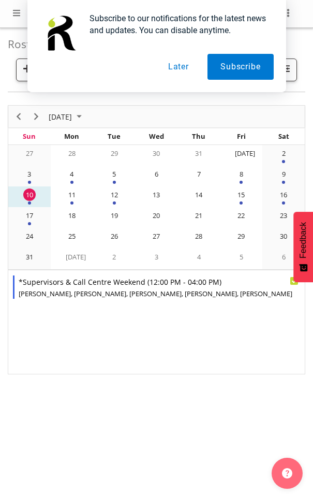
click at [69, 199] on div "11" at bounding box center [72, 194] width 12 height 12
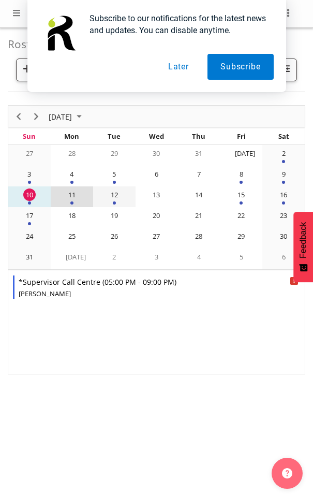
click at [111, 197] on div "12" at bounding box center [114, 194] width 12 height 12
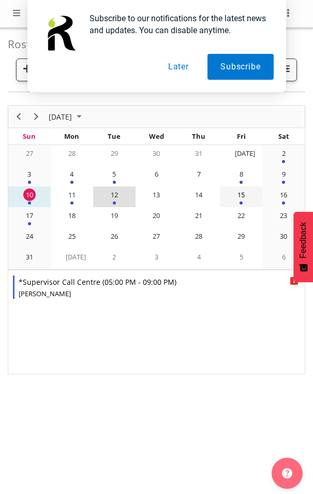
click at [243, 203] on div "of August 2025" at bounding box center [241, 202] width 3 height 3
click at [285, 200] on div "16" at bounding box center [283, 194] width 12 height 12
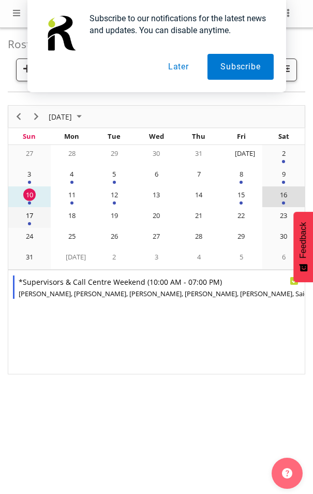
click at [30, 220] on div "17" at bounding box center [29, 215] width 12 height 12
click at [175, 72] on button "Later" at bounding box center [178, 67] width 47 height 26
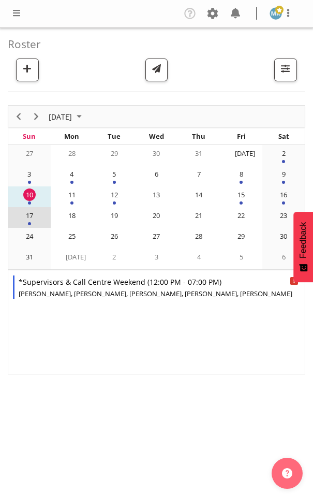
click at [20, 14] on span at bounding box center [16, 13] width 12 height 12
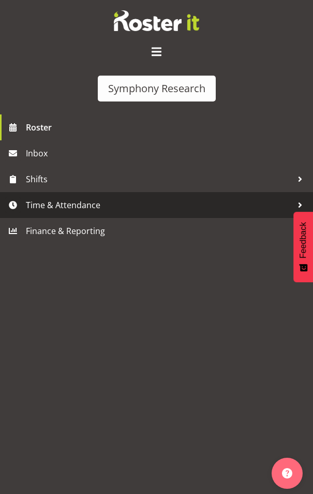
click at [81, 202] on span "Time & Attendance" at bounding box center [159, 205] width 267 height 16
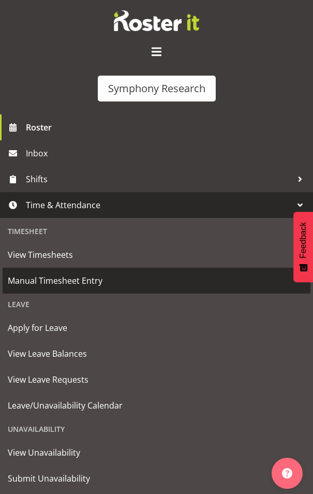
click at [64, 273] on span "Manual Timesheet Entry" at bounding box center [157, 281] width 298 height 16
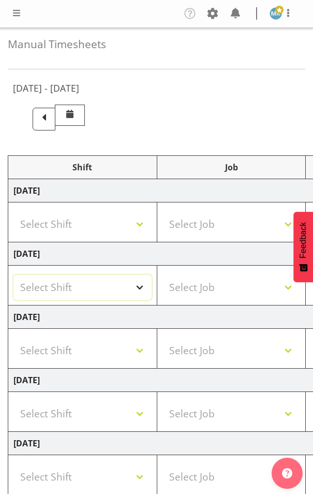
click at [128, 282] on select "Select Shift !!Weekend Residential (Roster IT Shift Label) *Business 9/10am ~ 4…" at bounding box center [82, 287] width 138 height 25
select select "48116"
click at [13, 275] on select "Select Shift !!Weekend Residential (Roster IT Shift Label) *Business 9/10am ~ 4…" at bounding box center [82, 287] width 138 height 25
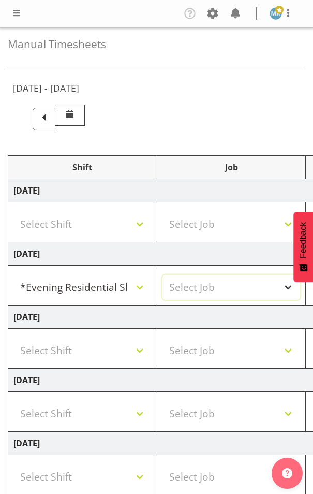
click at [220, 283] on select "Select Job 550060 IF Admin 553492 World Poll [GEOGRAPHIC_DATA] Wave 2 2025 5535…" at bounding box center [232, 287] width 138 height 25
select select "10242"
click at [163, 275] on select "Select Job 550060 IF Admin 553492 World Poll [GEOGRAPHIC_DATA] Wave 2 2025 5535…" at bounding box center [232, 287] width 138 height 25
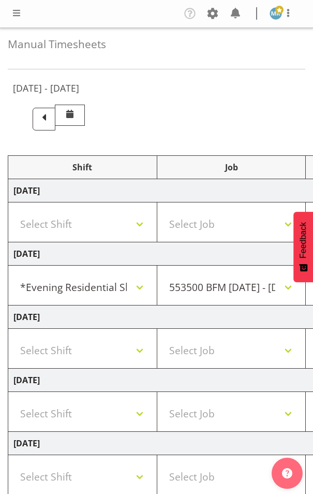
drag, startPoint x: 247, startPoint y: 319, endPoint x: 149, endPoint y: 319, distance: 98.3
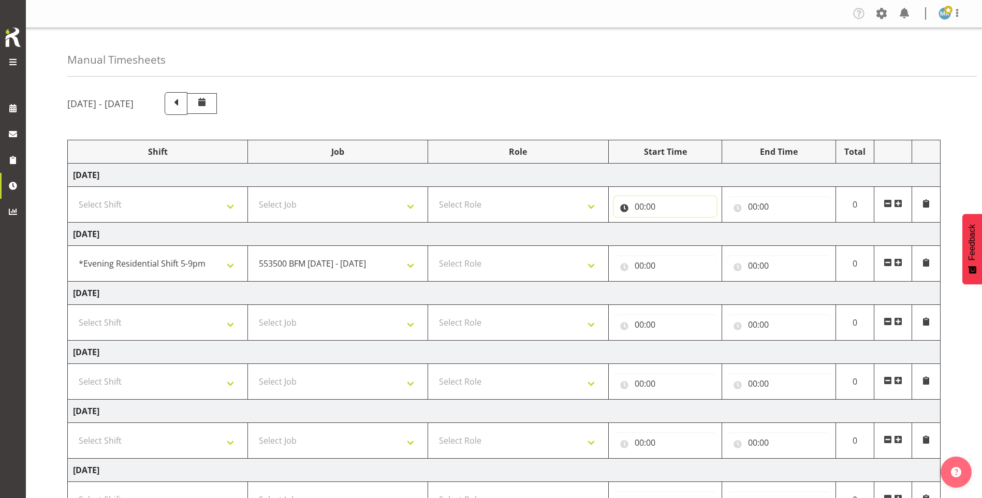
click at [313, 206] on input "00:00" at bounding box center [665, 206] width 103 height 21
click at [313, 265] on input "00:00" at bounding box center [665, 265] width 103 height 21
click at [313, 294] on select "00 01 02 03 04 05 06 07 08 09 10 11 12 13 14 15 16 17 18 19 20 21 22 23" at bounding box center [684, 292] width 23 height 21
select select "17"
click at [313, 282] on select "00 01 02 03 04 05 06 07 08 09 10 11 12 13 14 15 16 17 18 19 20 21 22 23" at bounding box center [684, 292] width 23 height 21
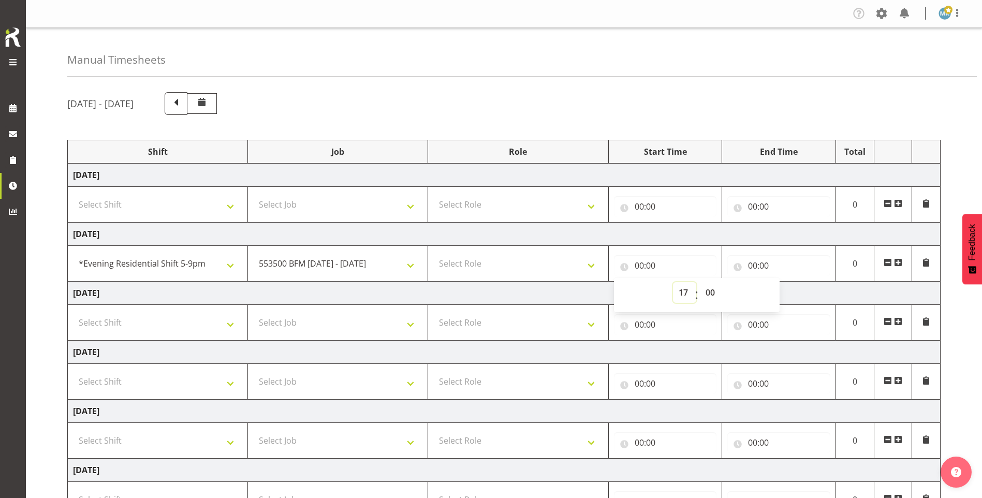
type input "17:00"
click at [313, 261] on input "00:00" at bounding box center [778, 265] width 103 height 21
click at [313, 295] on select "00 01 02 03 04 05 06 07 08 09 10 11 12 13 14 15 16 17 18 19 20 21 22 23" at bounding box center [797, 292] width 23 height 21
select select "21"
click at [313, 282] on select "00 01 02 03 04 05 06 07 08 09 10 11 12 13 14 15 16 17 18 19 20 21 22 23" at bounding box center [797, 292] width 23 height 21
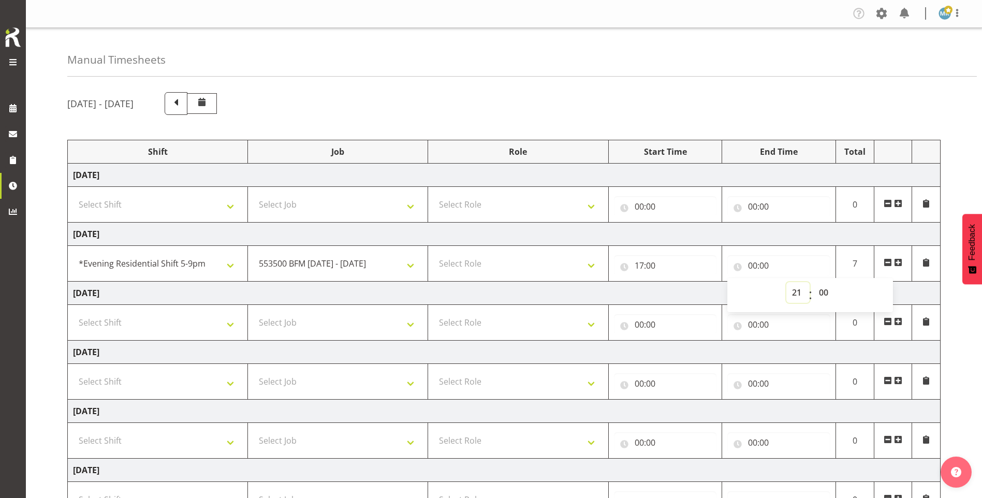
type input "21:00"
click at [313, 260] on select "Select Role Supervisor Interviewing Briefing" at bounding box center [517, 263] width 169 height 21
select select "47"
click at [313, 253] on select "Select Role Supervisor Interviewing Briefing" at bounding box center [517, 263] width 169 height 21
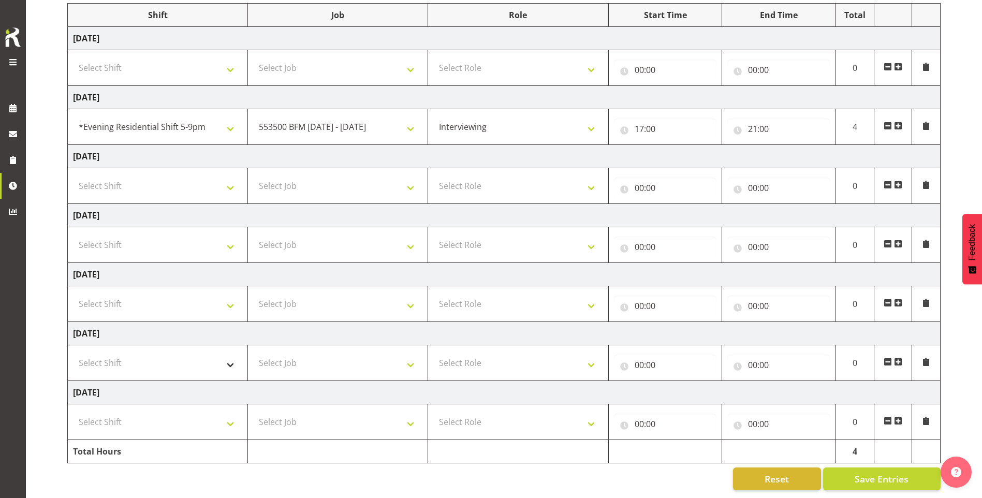
drag, startPoint x: 215, startPoint y: 331, endPoint x: 183, endPoint y: 345, distance: 35.0
click at [183, 345] on tbody "[DATE] Select Shift !!Weekend Residential (Roster IT Shift Label) *Business 9/1…" at bounding box center [504, 245] width 873 height 436
drag, startPoint x: 183, startPoint y: 345, endPoint x: 190, endPoint y: 350, distance: 8.5
click at [190, 352] on select "Select Shift !!Weekend Residential (Roster IT Shift Label) *Business 9/10am ~ 4…" at bounding box center [157, 362] width 169 height 21
select select "41605"
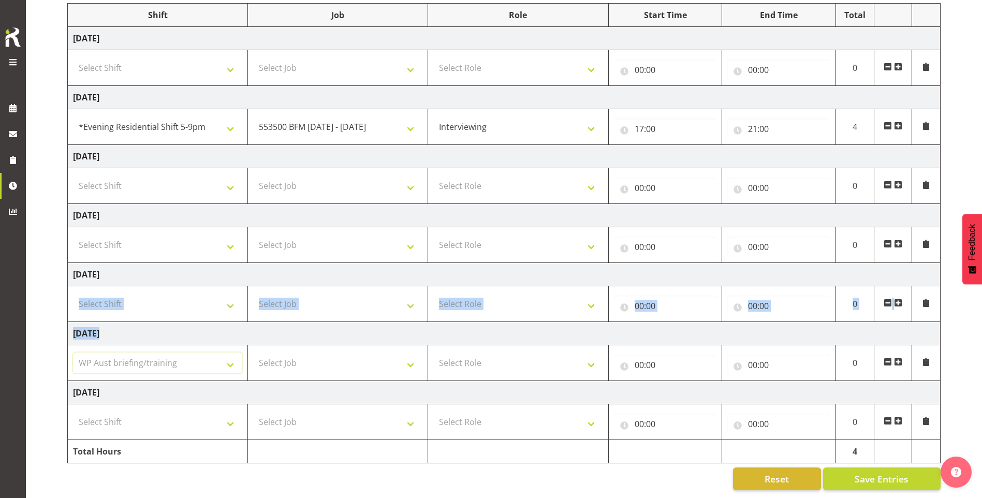
click at [73, 352] on select "Select Shift !!Weekend Residential (Roster IT Shift Label) *Business 9/10am ~ 4…" at bounding box center [157, 362] width 169 height 21
click at [313, 364] on select "Select Job 550060 IF Admin 553492 World Poll [GEOGRAPHIC_DATA] Wave 2 2025 5535…" at bounding box center [337, 362] width 169 height 21
select select "10499"
click at [253, 352] on select "Select Job 550060 IF Admin 553492 World Poll [GEOGRAPHIC_DATA] Wave 2 2025 5535…" at bounding box center [337, 362] width 169 height 21
click at [313, 362] on select "Select Role Supervisor Interviewing Briefing" at bounding box center [517, 362] width 169 height 21
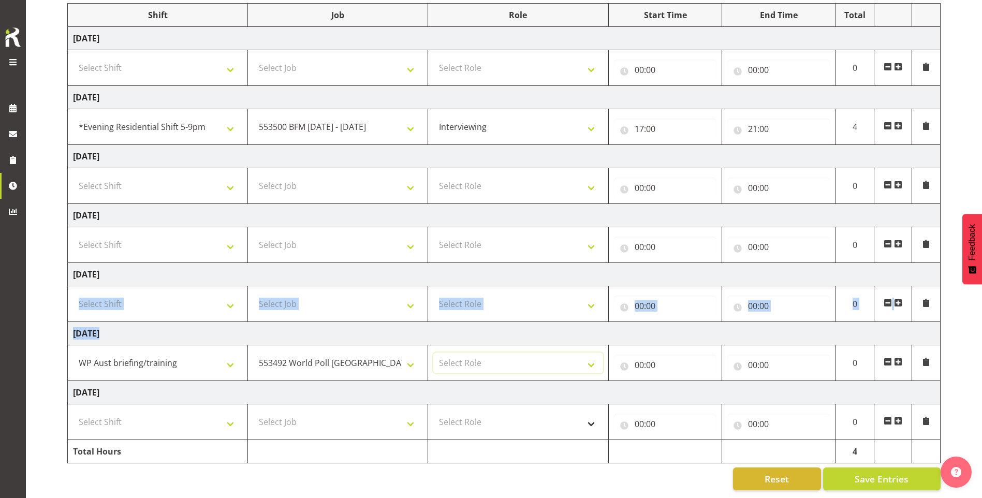
select select "297"
click at [313, 352] on select "Select Role Supervisor Interviewing Briefing" at bounding box center [517, 362] width 169 height 21
click at [313, 355] on input "00:00" at bounding box center [665, 365] width 103 height 21
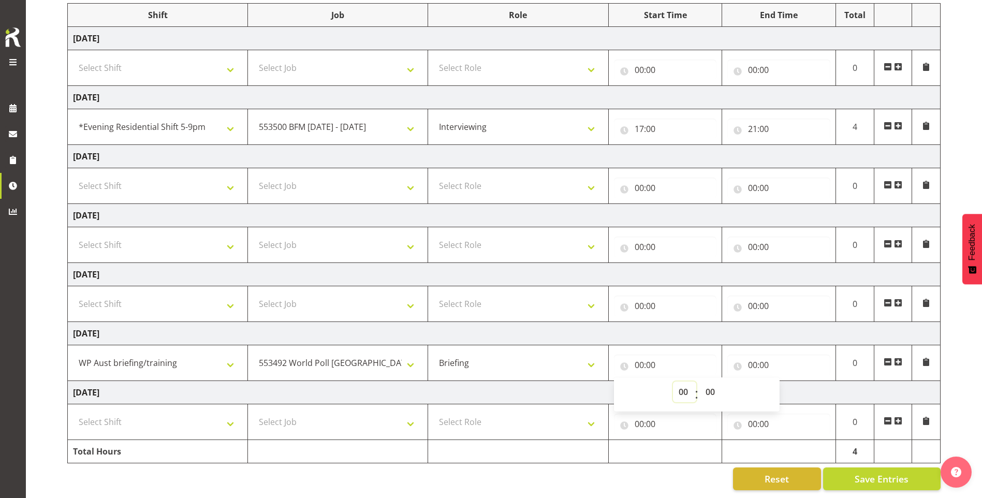
click at [313, 384] on select "00 01 02 03 04 05 06 07 08 09 10 11 12 13 14 15 16 17 18 19 20 21 22 23" at bounding box center [684, 391] width 23 height 21
select select "12"
click at [313, 381] on select "00 01 02 03 04 05 06 07 08 09 10 11 12 13 14 15 16 17 18 19 20 21 22 23" at bounding box center [684, 391] width 23 height 21
type input "12:00"
click at [313, 356] on input "00:00" at bounding box center [778, 365] width 103 height 21
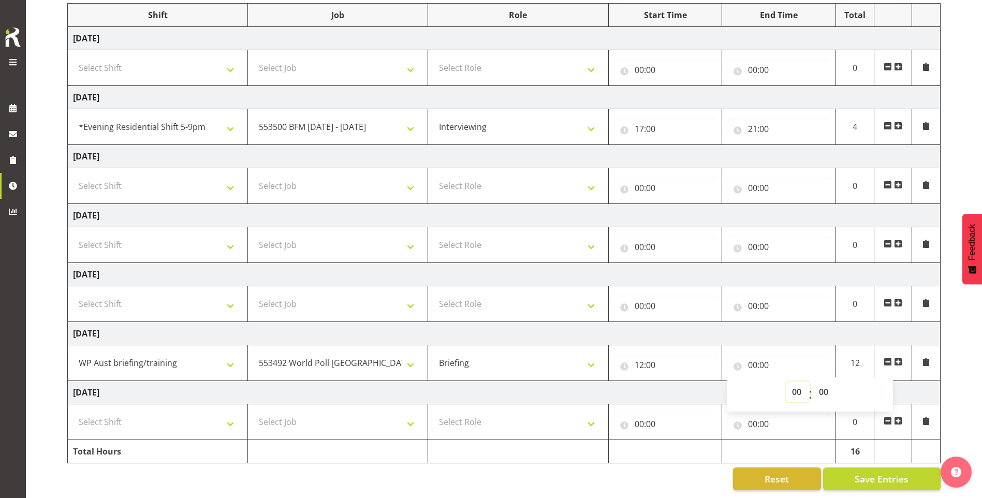
click at [313, 384] on select "00 01 02 03 04 05 06 07 08 09 10 11 12 13 14 15 16 17 18 19 20 21 22 23" at bounding box center [797, 391] width 23 height 21
select select "16"
click at [313, 381] on select "00 01 02 03 04 05 06 07 08 09 10 11 12 13 14 15 16 17 18 19 20 21 22 23" at bounding box center [797, 391] width 23 height 21
type input "16:00"
click at [313, 384] on select "00 01 02 03 04 05 06 07 08 09 10 11 12 13 14 15 16 17 18 19 20 21 22 23 24 25 2…" at bounding box center [824, 391] width 23 height 21
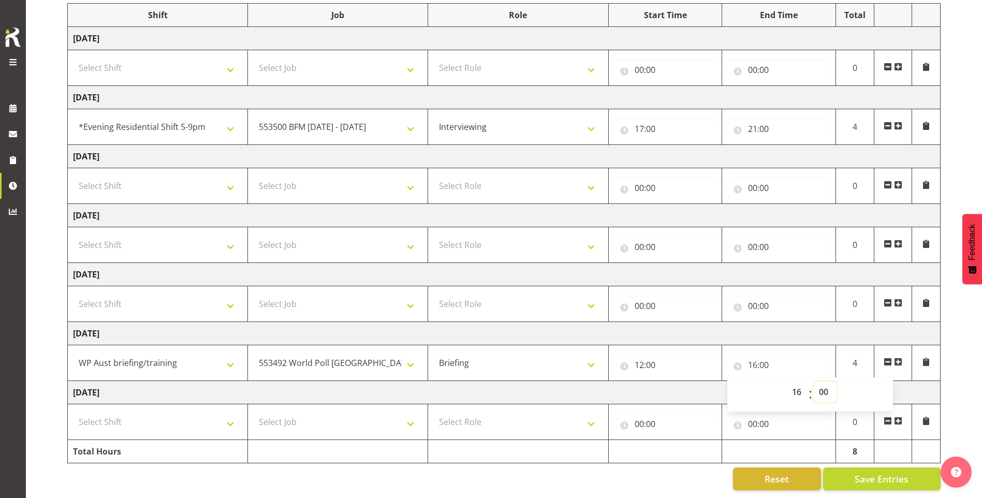
select select "20"
click at [313, 381] on select "00 01 02 03 04 05 06 07 08 09 10 11 12 13 14 15 16 17 18 19 20 21 22 23 24 25 2…" at bounding box center [824, 391] width 23 height 21
type input "16:20"
drag, startPoint x: 292, startPoint y: 416, endPoint x: 298, endPoint y: 417, distance: 5.2
click at [293, 417] on select "Select Job 550060 IF Admin 553492 World Poll [GEOGRAPHIC_DATA] Wave 2 2025 5535…" at bounding box center [337, 421] width 169 height 21
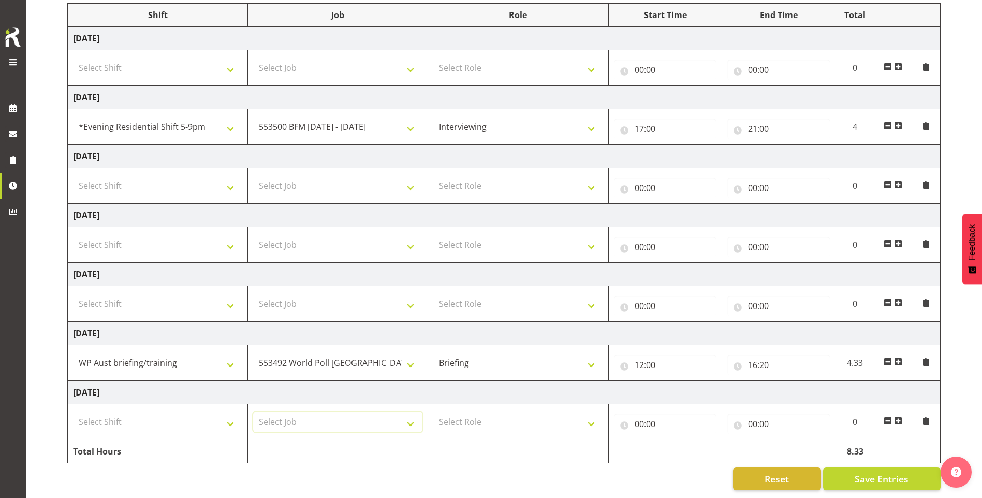
select select "10499"
click at [253, 411] on select "Select Job 550060 IF Admin 553492 World Poll [GEOGRAPHIC_DATA] Wave 2 2025 5535…" at bounding box center [337, 421] width 169 height 21
click at [313, 411] on select "Select Role Supervisor Interviewing Briefing" at bounding box center [517, 421] width 169 height 21
select select "297"
click at [313, 411] on select "Select Role Supervisor Interviewing Briefing" at bounding box center [517, 421] width 169 height 21
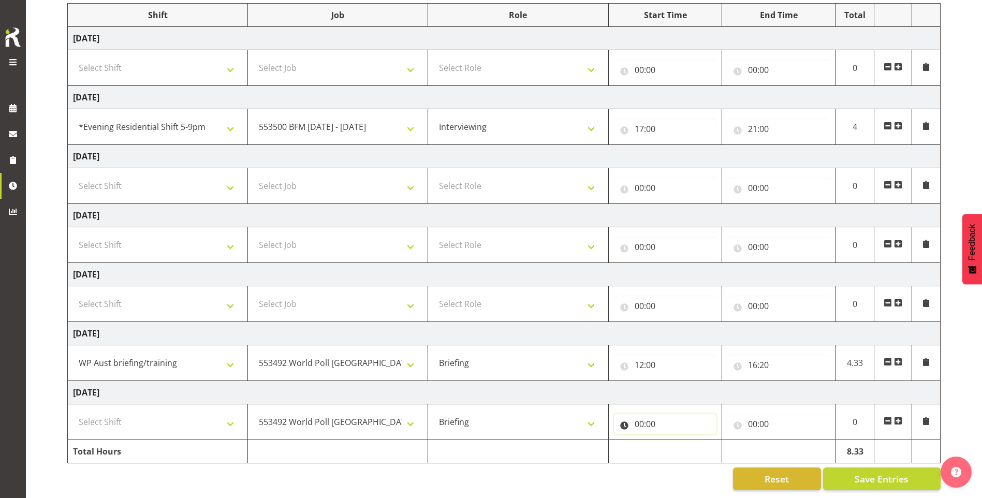
click at [313, 417] on input "00:00" at bounding box center [665, 424] width 103 height 21
drag, startPoint x: 684, startPoint y: 438, endPoint x: 679, endPoint y: 437, distance: 5.4
click at [313, 440] on select "00 01 02 03 04 05 06 07 08 09 10 11 12 13 14 15 16 17 18 19 20 21 22 23" at bounding box center [684, 450] width 23 height 21
select select "12"
click at [313, 440] on select "00 01 02 03 04 05 06 07 08 09 10 11 12 13 14 15 16 17 18 19 20 21 22 23" at bounding box center [684, 450] width 23 height 21
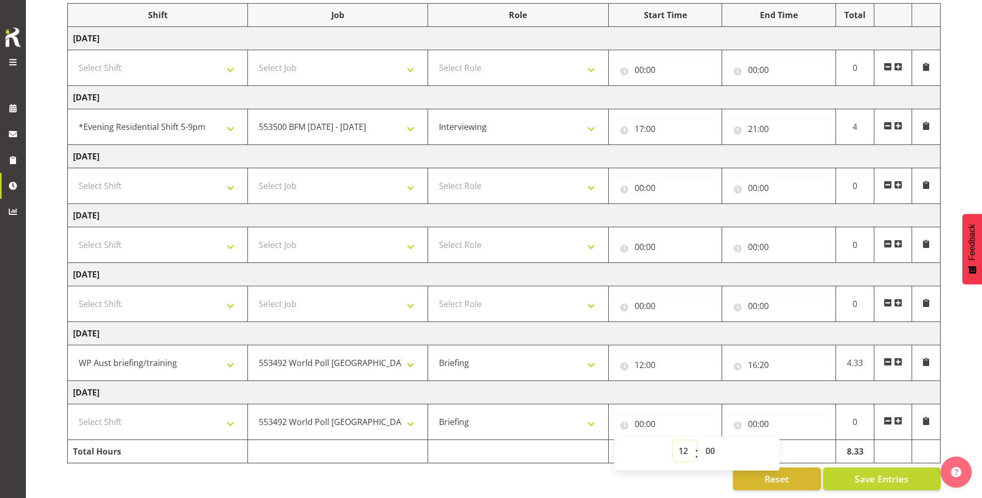
type input "12:00"
click at [313, 414] on input "00:00" at bounding box center [778, 424] width 103 height 21
click at [313, 442] on select "00 01 02 03 04 05 06 07 08 09 10 11 12 13 14 15 16 17 18 19 20 21 22 23" at bounding box center [797, 450] width 23 height 21
select select "16"
click at [313, 440] on select "00 01 02 03 04 05 06 07 08 09 10 11 12 13 14 15 16 17 18 19 20 21 22 23" at bounding box center [797, 450] width 23 height 21
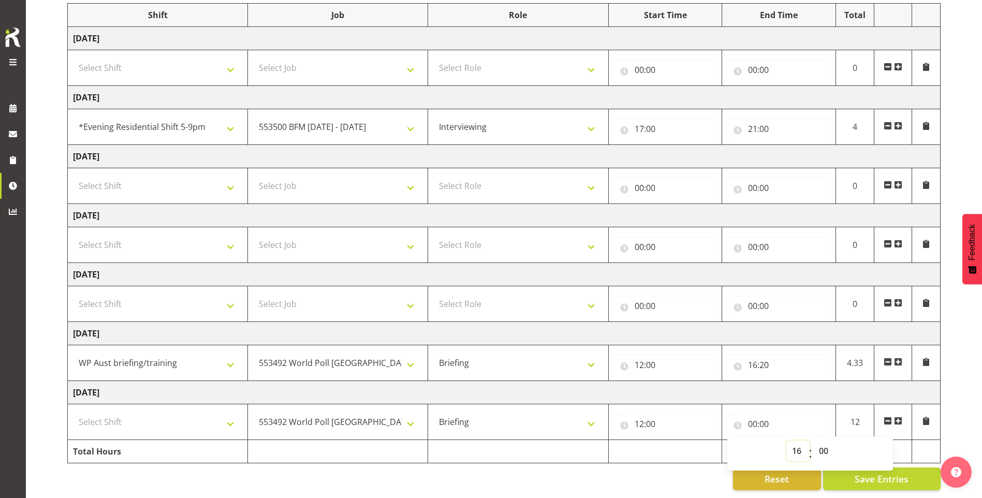
type input "16:00"
click at [313, 445] on select "00 01 02 03 04 05 06 07 08 09 10 11 12 13 14 15 16 17 18 19 20 21 22 23 24 25 2…" at bounding box center [824, 450] width 23 height 21
select select "20"
click at [313, 440] on select "00 01 02 03 04 05 06 07 08 09 10 11 12 13 14 15 16 17 18 19 20 21 22 23 24 25 2…" at bounding box center [824, 450] width 23 height 21
type input "16:20"
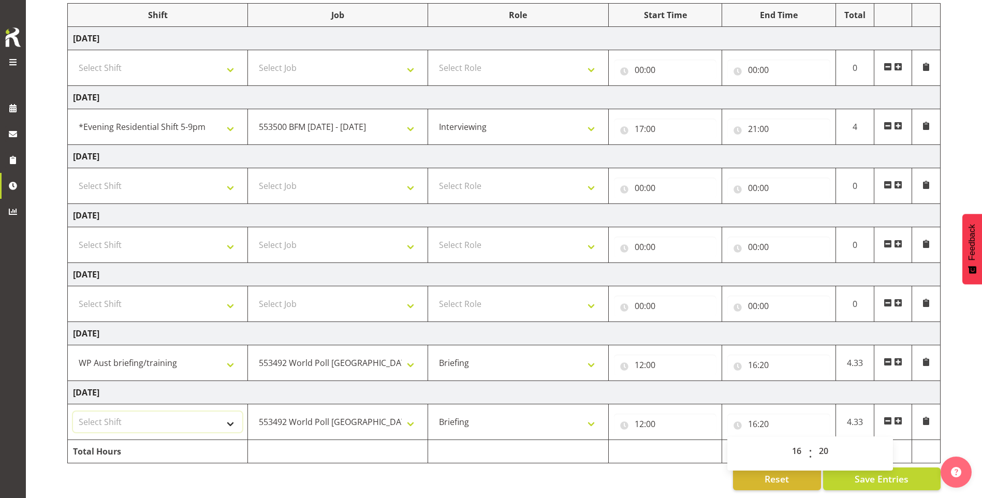
click at [173, 418] on select "Select Shift !!Weekend Residential (Roster IT Shift Label) *Business 9/10am ~ 4…" at bounding box center [157, 421] width 169 height 21
select select "41605"
click at [73, 411] on select "Select Shift !!Weekend Residential (Roster IT Shift Label) *Business 9/10am ~ 4…" at bounding box center [157, 421] width 169 height 21
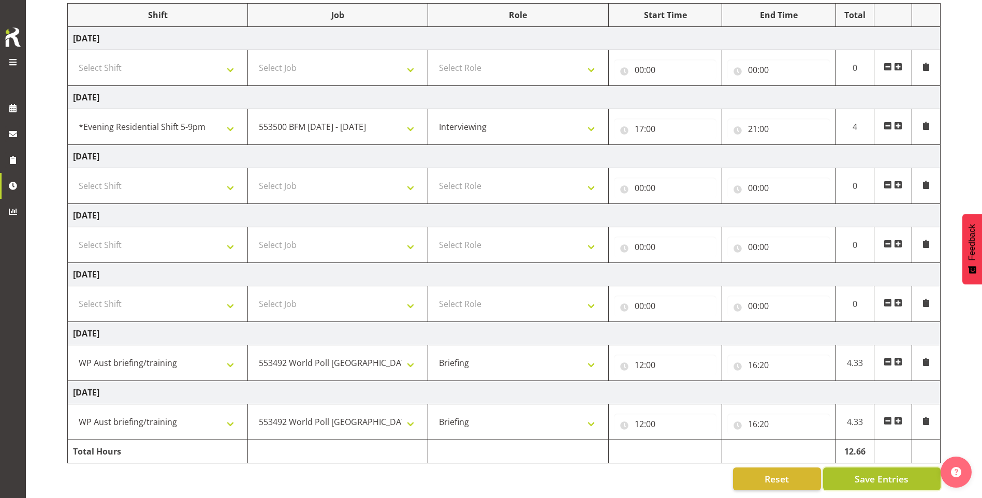
click at [313, 473] on span "Save Entries" at bounding box center [882, 478] width 54 height 13
